Goal: Task Accomplishment & Management: Manage account settings

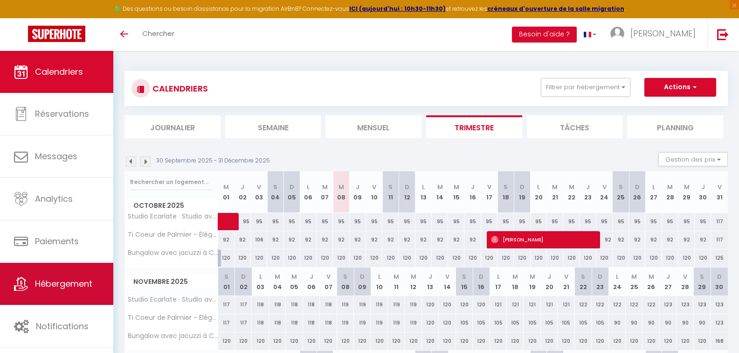
scroll to position [93, 0]
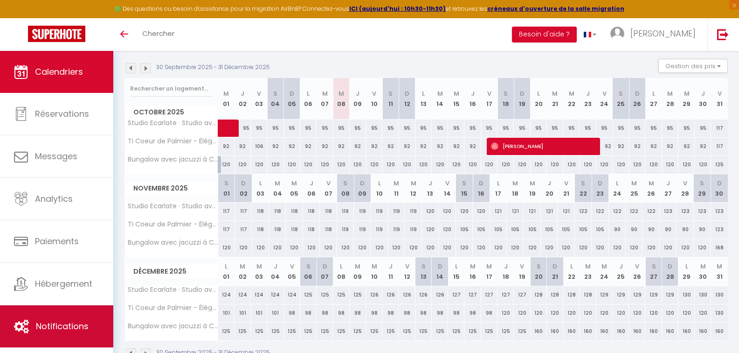
click at [68, 321] on span "Notifications" at bounding box center [62, 326] width 53 height 12
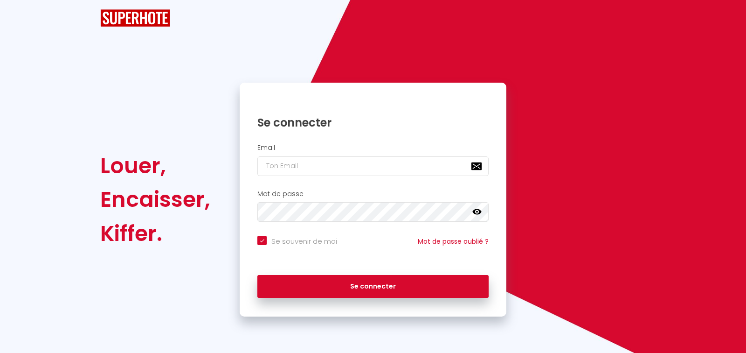
checkbox input "true"
type input "[EMAIL_ADDRESS][DOMAIN_NAME]"
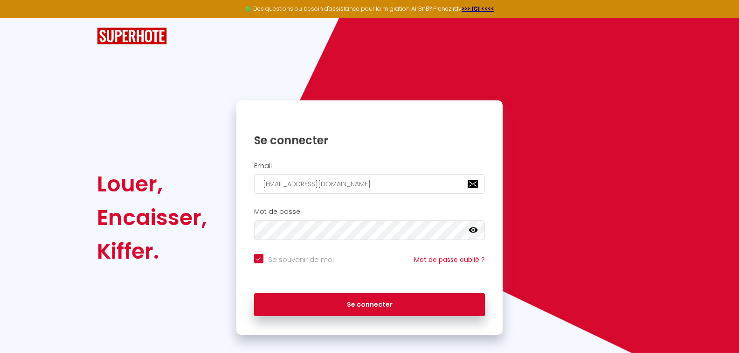
click at [473, 232] on icon at bounding box center [473, 230] width 9 height 6
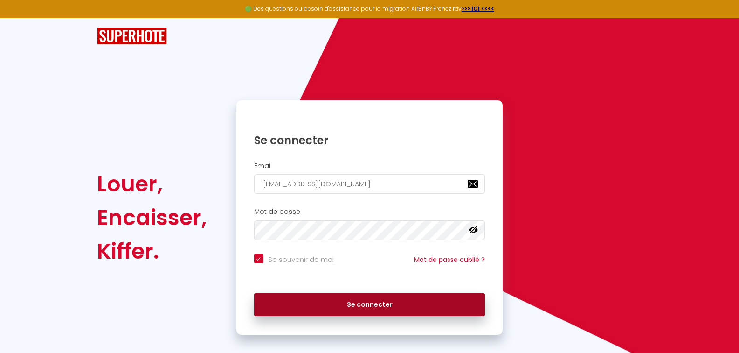
click at [356, 300] on button "Se connecter" at bounding box center [369, 304] width 231 height 23
checkbox input "true"
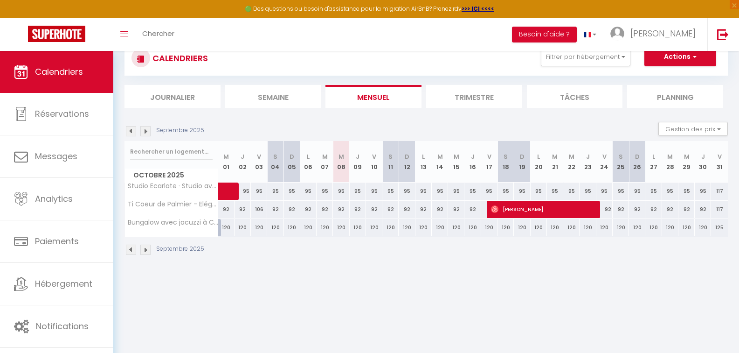
scroll to position [51, 0]
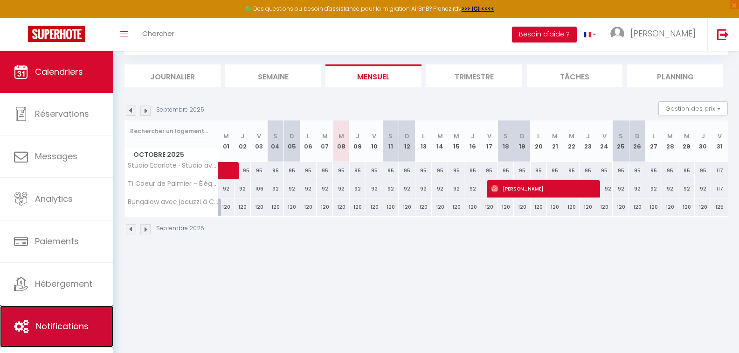
click at [59, 327] on span "Notifications" at bounding box center [62, 326] width 53 height 12
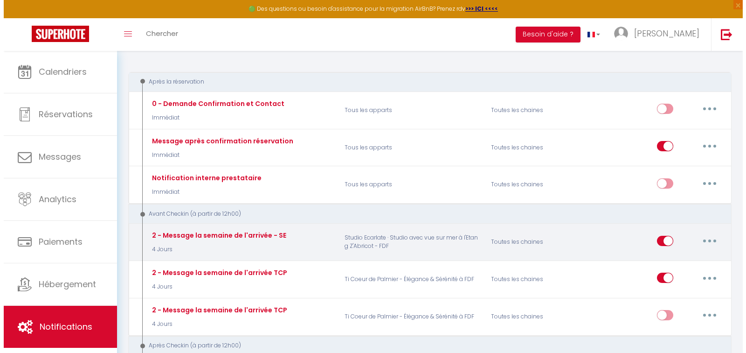
scroll to position [93, 0]
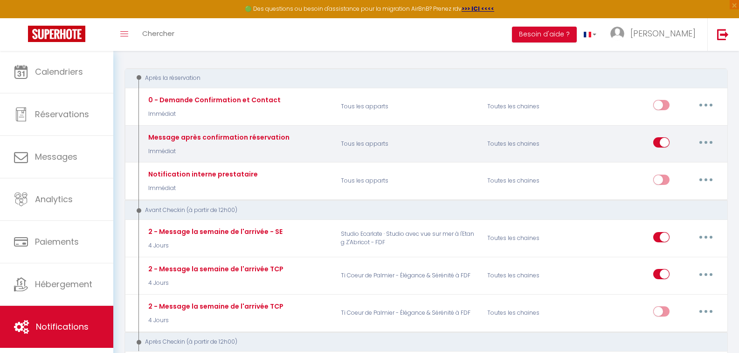
click at [708, 140] on button "button" at bounding box center [706, 142] width 26 height 15
click at [666, 161] on link "Editer" at bounding box center [681, 164] width 69 height 16
type input "Message après confirmation réservation"
select select "Immédiat"
select select "if_booking_is_paid"
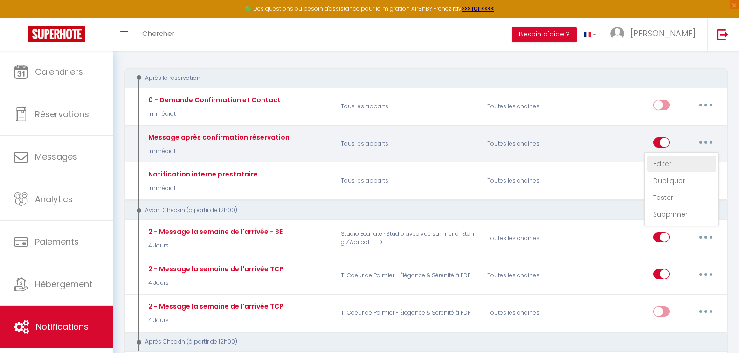
checkbox input "true"
checkbox input "false"
radio input "true"
type input "Confirmation de réservation[INQUIRY:CHILDREN][INQUIRY:CHILDREN][INQUIRY:CHILDRE…"
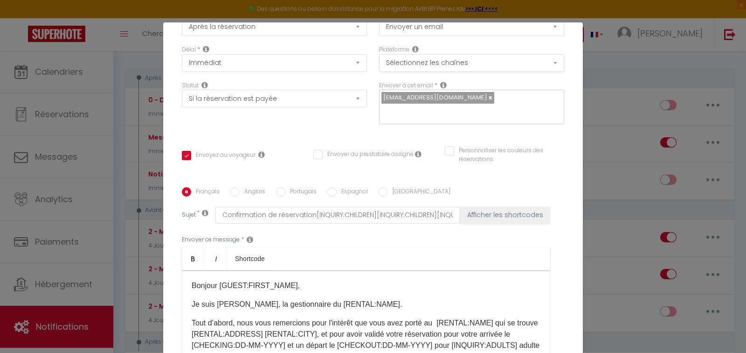
scroll to position [0, 0]
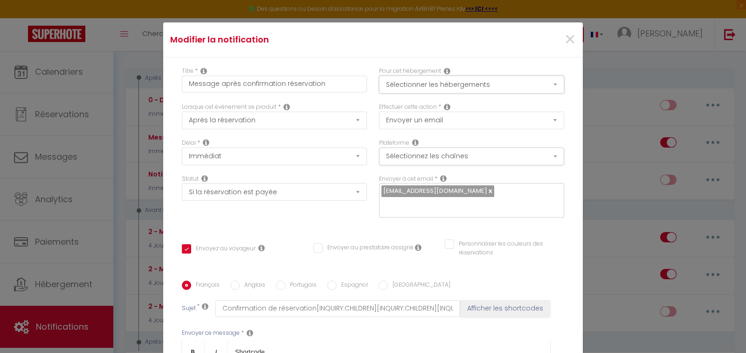
click at [490, 76] on button "Sélectionner les hébergements" at bounding box center [471, 85] width 185 height 18
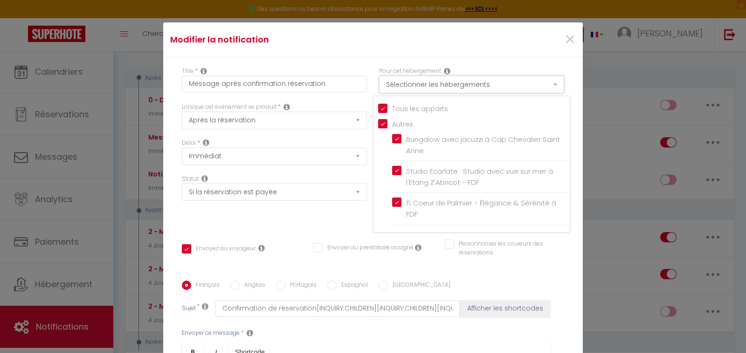
click at [489, 84] on button "Sélectionner les hébergements" at bounding box center [471, 85] width 185 height 18
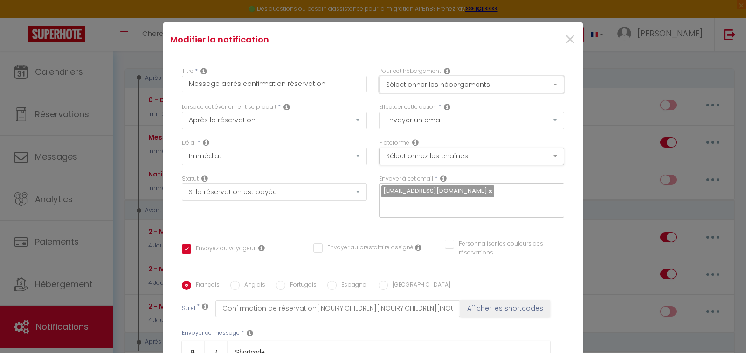
click at [547, 84] on button "Sélectionner les hébergements" at bounding box center [471, 85] width 185 height 18
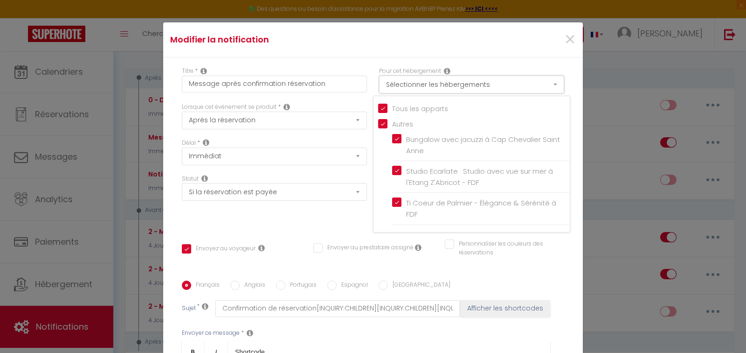
click at [547, 84] on button "Sélectionner les hébergements" at bounding box center [471, 85] width 185 height 18
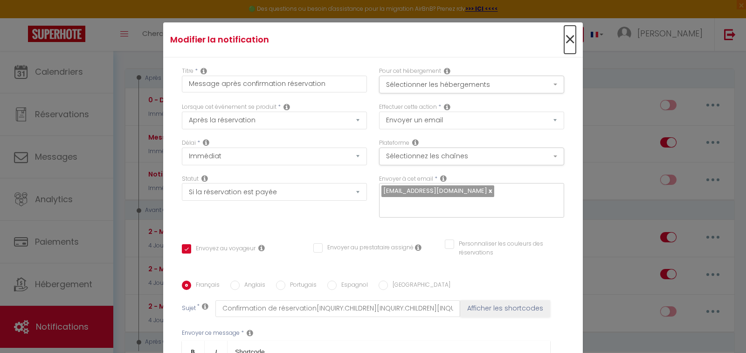
click at [564, 39] on span "×" at bounding box center [570, 40] width 12 height 28
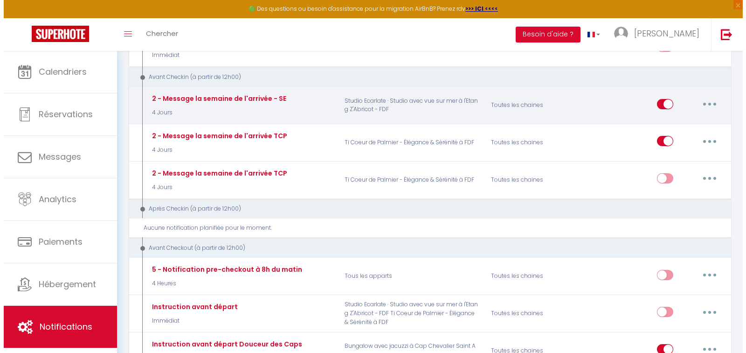
scroll to position [233, 0]
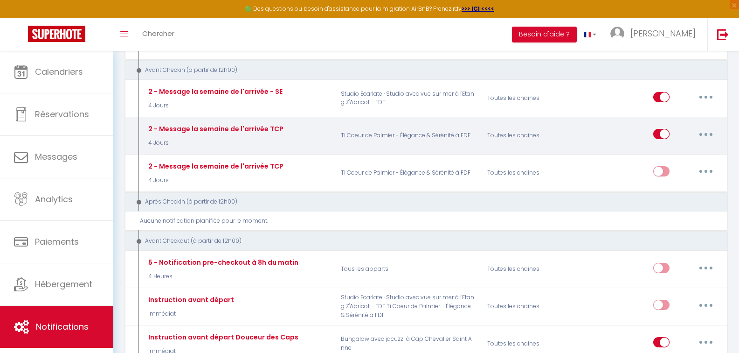
click at [703, 134] on button "button" at bounding box center [706, 133] width 26 height 15
click at [668, 156] on link "Editer" at bounding box center [681, 155] width 69 height 16
type input "2 - Message la semaine de l'arrivée TCP"
select select "4 Jours"
checkbox input "true"
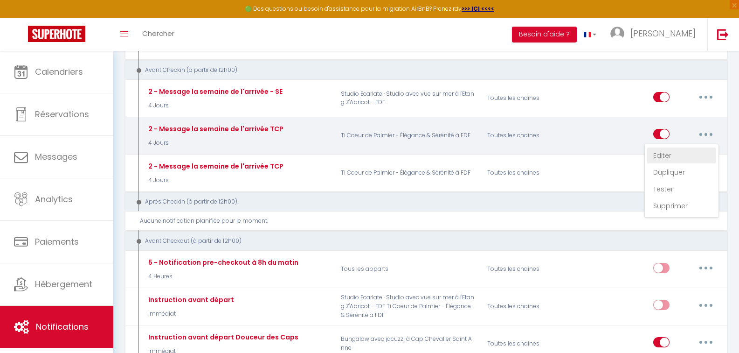
checkbox input "false"
type input "Message la semaine de l'arrivée"
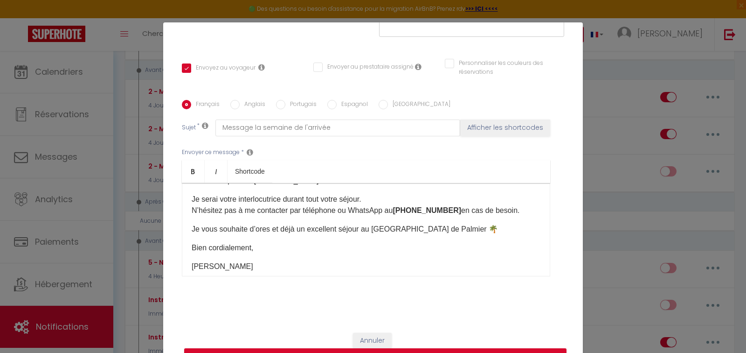
scroll to position [232, 0]
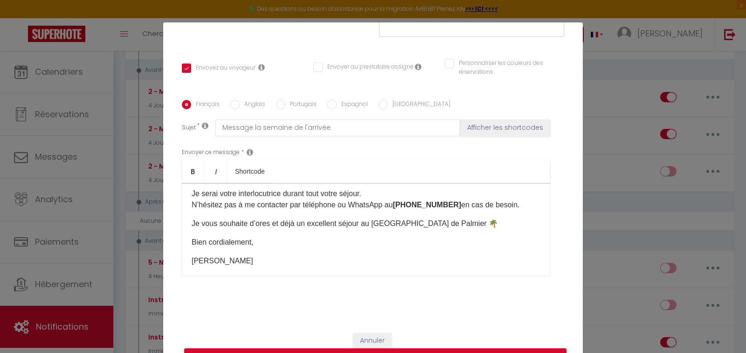
click at [381, 210] on p "Je serai votre interlocutrice durant tout votre séjour. N’hésitez pas à me cont…" at bounding box center [366, 199] width 349 height 22
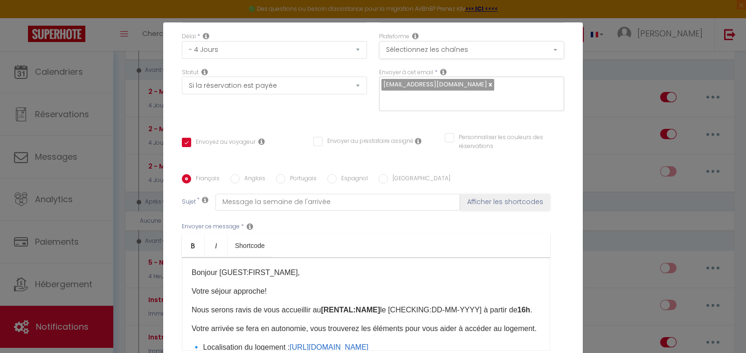
scroll to position [0, 0]
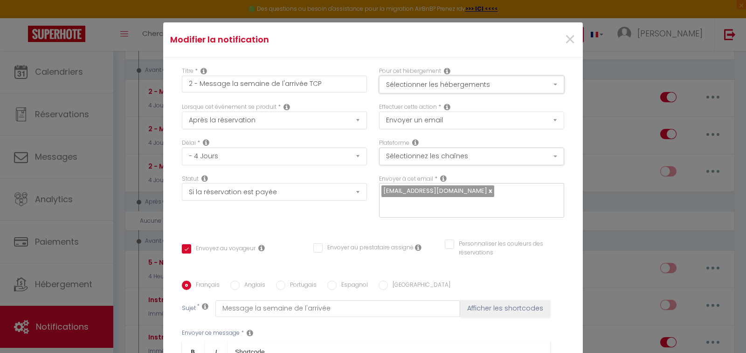
click at [485, 83] on button "Sélectionner les hébergements" at bounding box center [471, 85] width 185 height 18
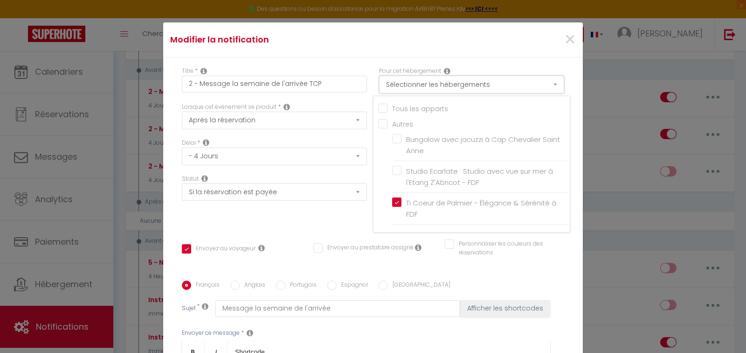
click at [485, 83] on button "Sélectionner les hébergements" at bounding box center [471, 85] width 185 height 18
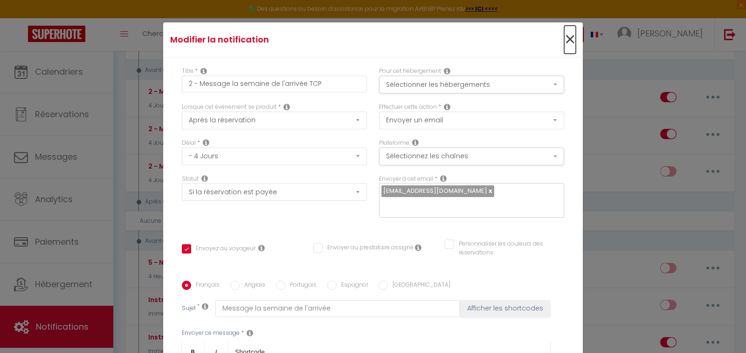
click at [564, 39] on span "×" at bounding box center [570, 40] width 12 height 28
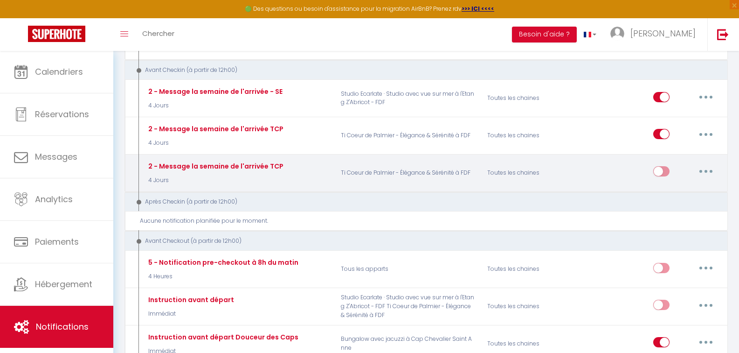
click at [704, 169] on button "button" at bounding box center [706, 171] width 26 height 15
click at [668, 194] on link "Editer" at bounding box center [681, 193] width 69 height 16
checkbox input "true"
checkbox input "false"
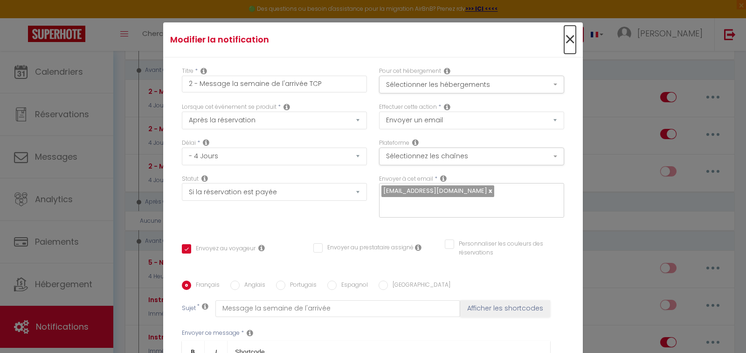
click at [564, 41] on span "×" at bounding box center [570, 40] width 12 height 28
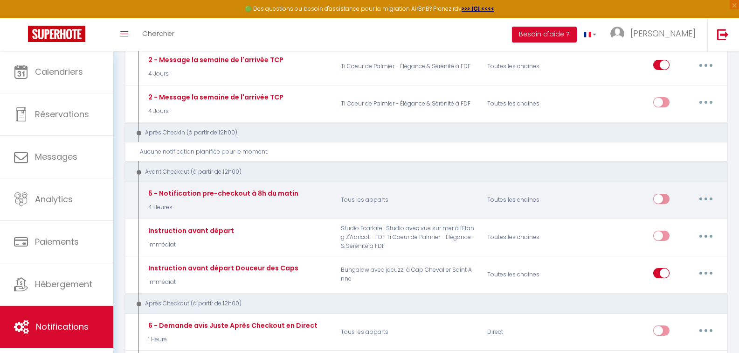
scroll to position [233, 0]
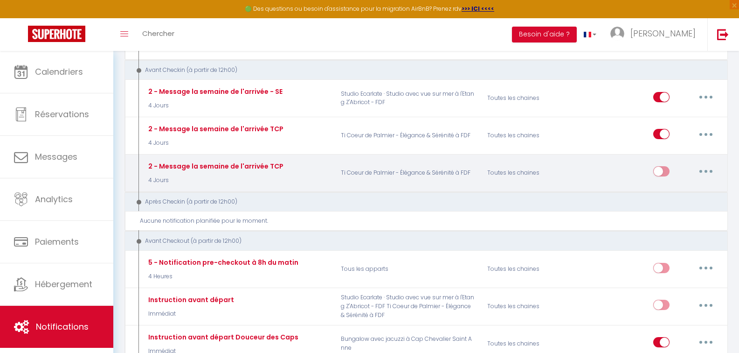
click at [705, 168] on button "button" at bounding box center [706, 171] width 26 height 15
click at [668, 242] on link "Supprimer" at bounding box center [681, 243] width 69 height 16
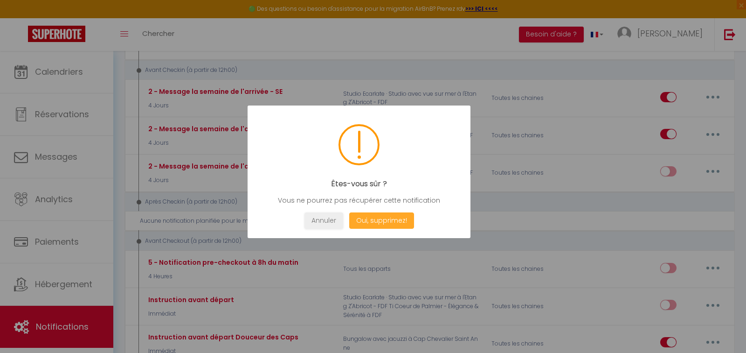
click at [391, 223] on button "Oui, supprimez!" at bounding box center [381, 220] width 65 height 16
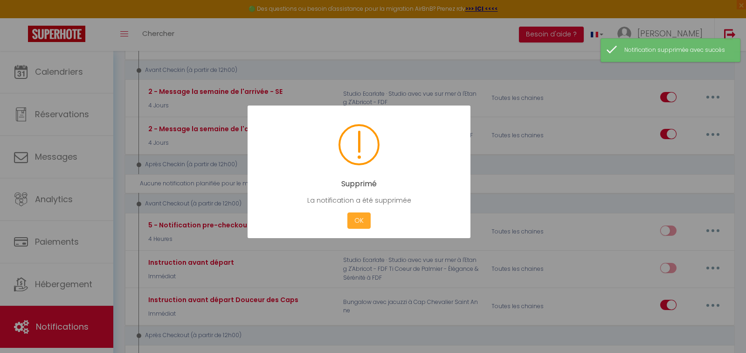
click at [363, 223] on button "OK" at bounding box center [359, 220] width 23 height 16
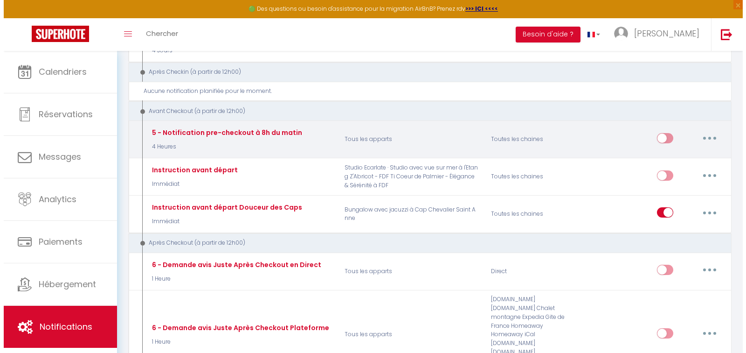
scroll to position [327, 0]
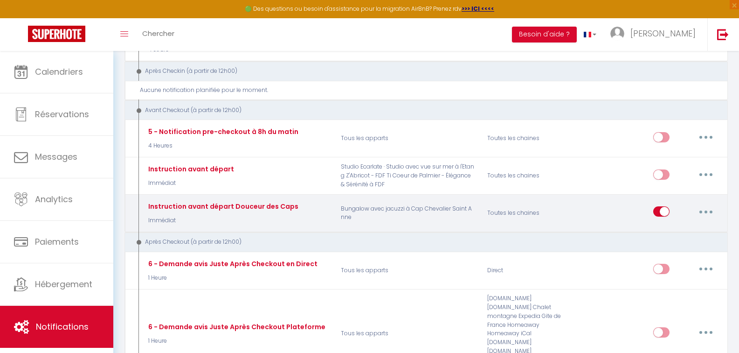
click at [713, 212] on button "button" at bounding box center [706, 211] width 26 height 15
click at [669, 231] on link "Editer" at bounding box center [681, 233] width 69 height 16
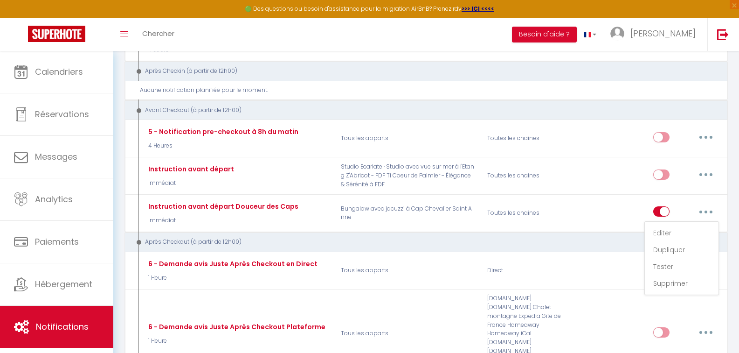
type input "Instruction avant départ Douceur des Caps"
select select "4"
select select "Immédiat"
select select
checkbox input "true"
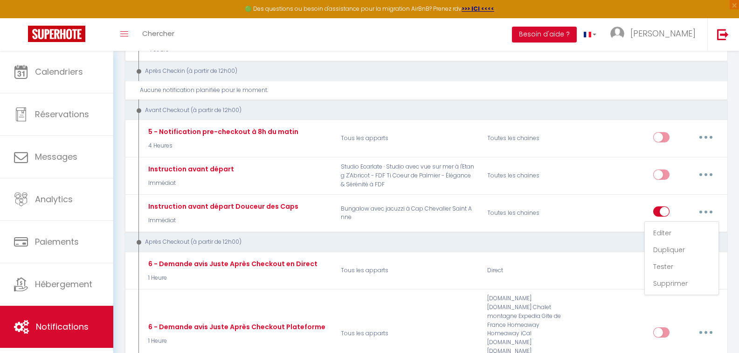
checkbox input "false"
radio input "true"
type input "Instruction avant départ Studio Ecarlate"
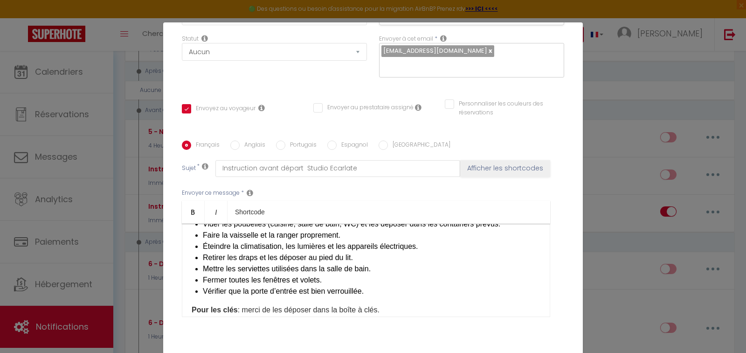
scroll to position [140, 0]
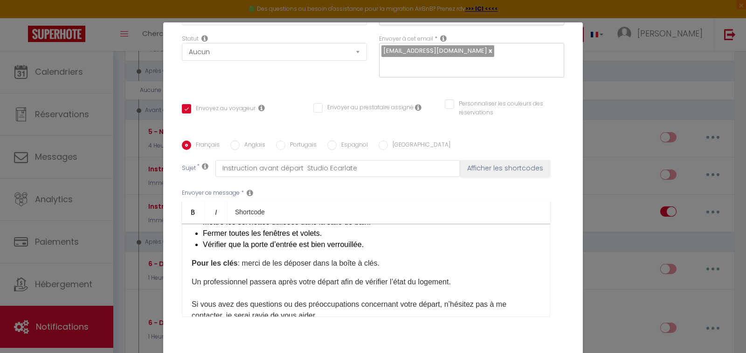
click at [622, 75] on div "Modifier la notification × Titre * Instruction avant départ Douceur des Caps Po…" at bounding box center [373, 176] width 746 height 353
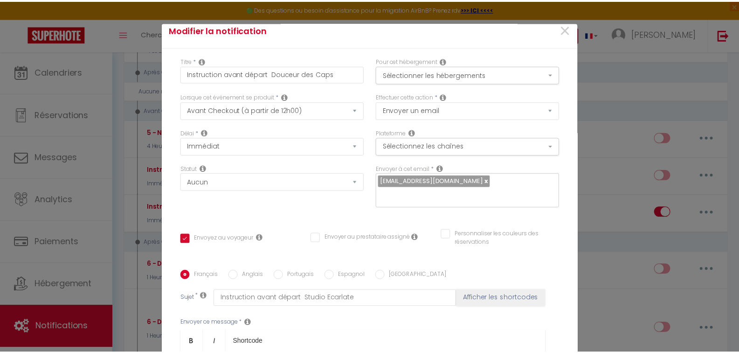
scroll to position [7, 0]
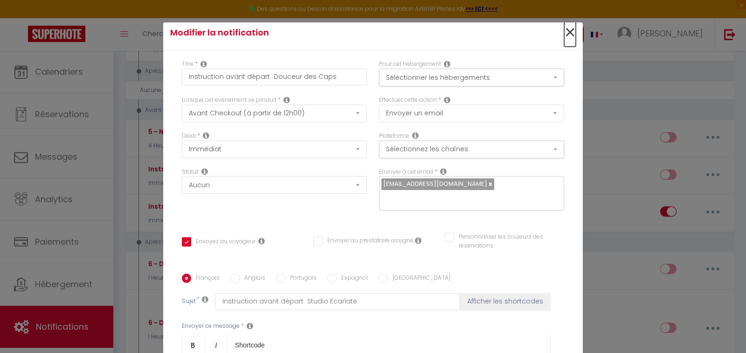
click at [564, 31] on span "×" at bounding box center [570, 33] width 12 height 28
